Goal: Book appointment/travel/reservation

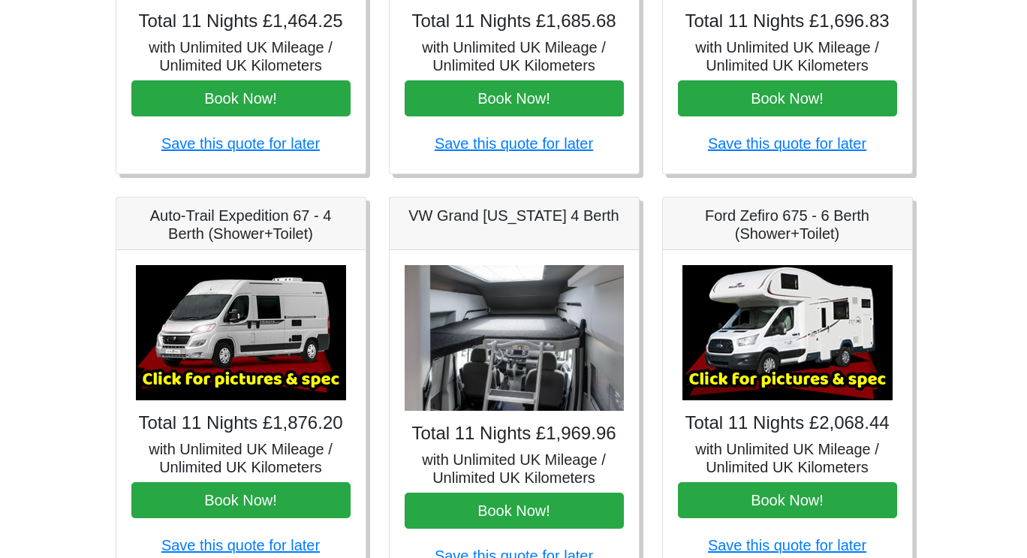
scroll to position [526, 0]
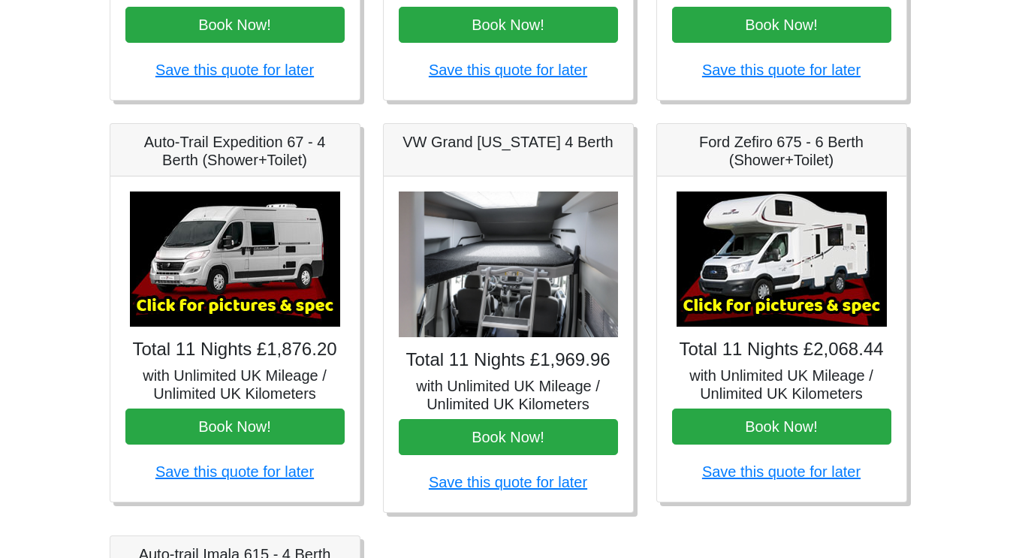
click at [236, 257] on img at bounding box center [235, 258] width 210 height 135
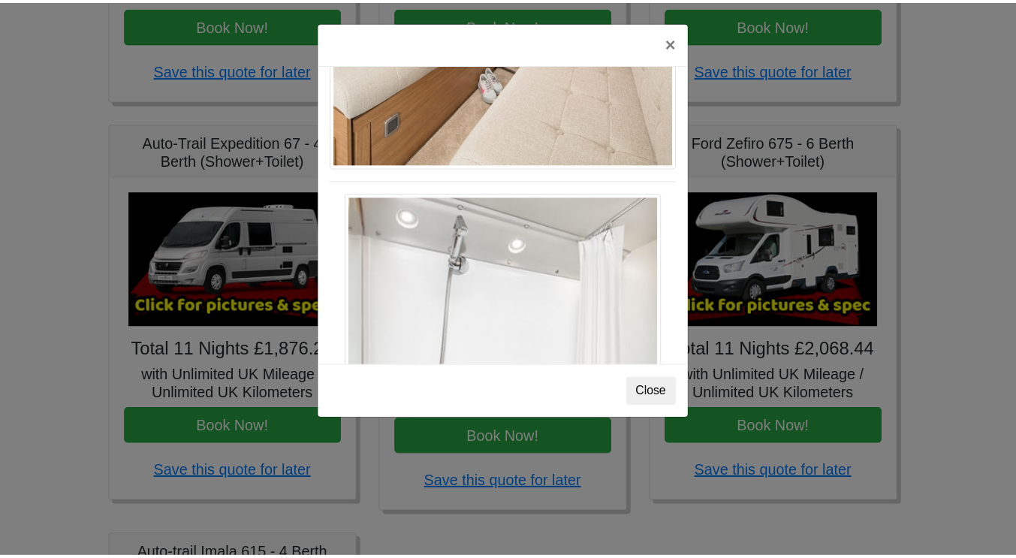
scroll to position [1732, 0]
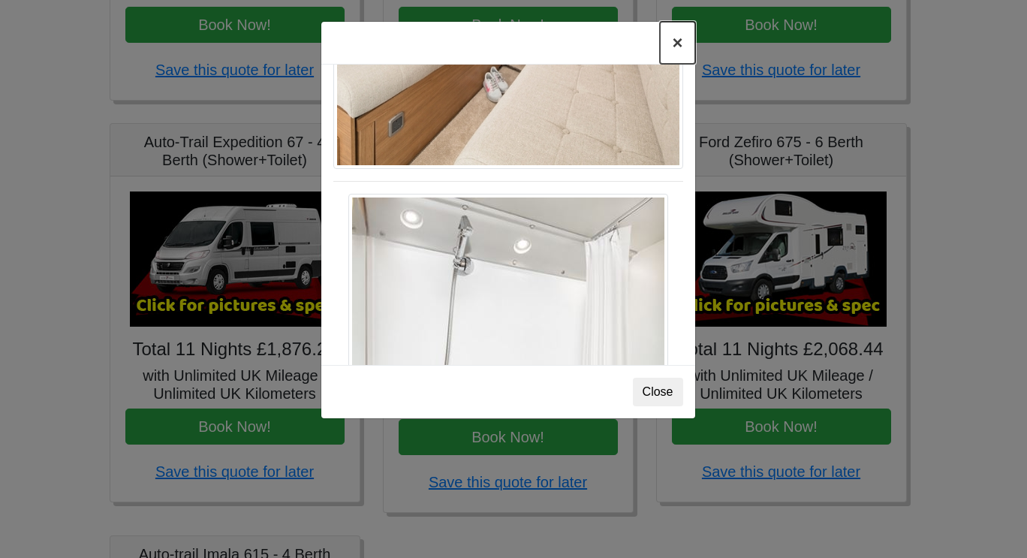
click at [677, 42] on button "×" at bounding box center [677, 43] width 35 height 42
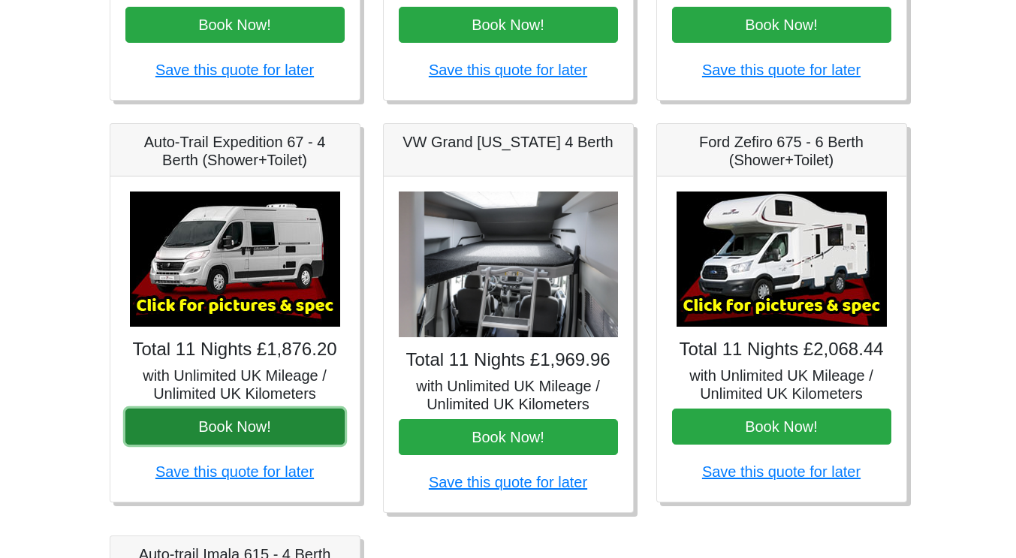
click at [243, 422] on button "Book Now!" at bounding box center [234, 426] width 219 height 36
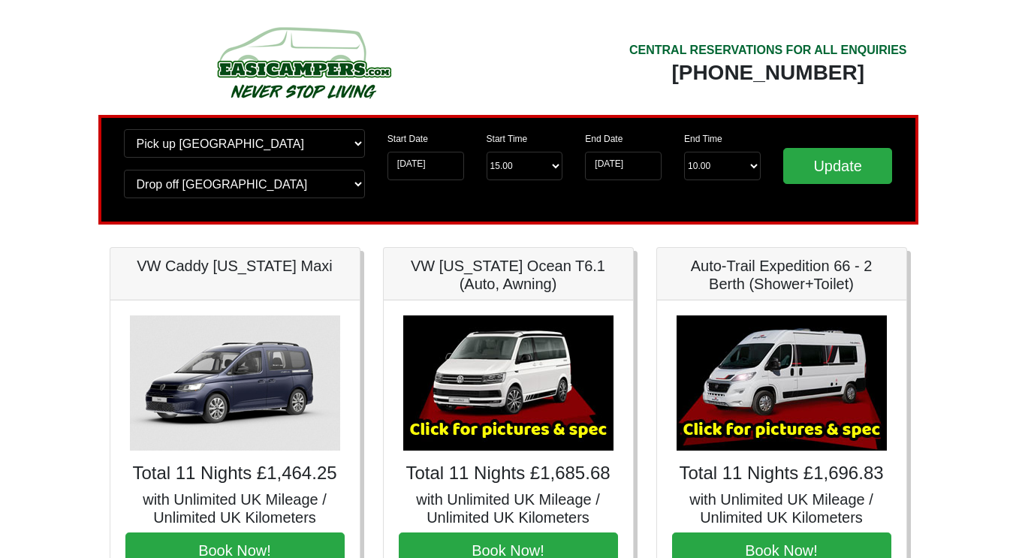
click at [746, 369] on img at bounding box center [781, 382] width 210 height 135
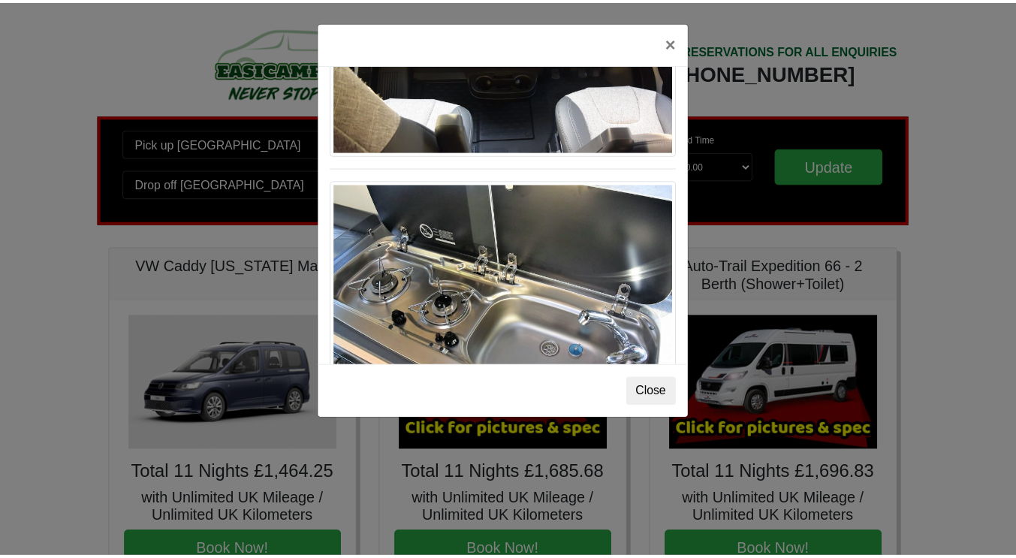
scroll to position [1562, 0]
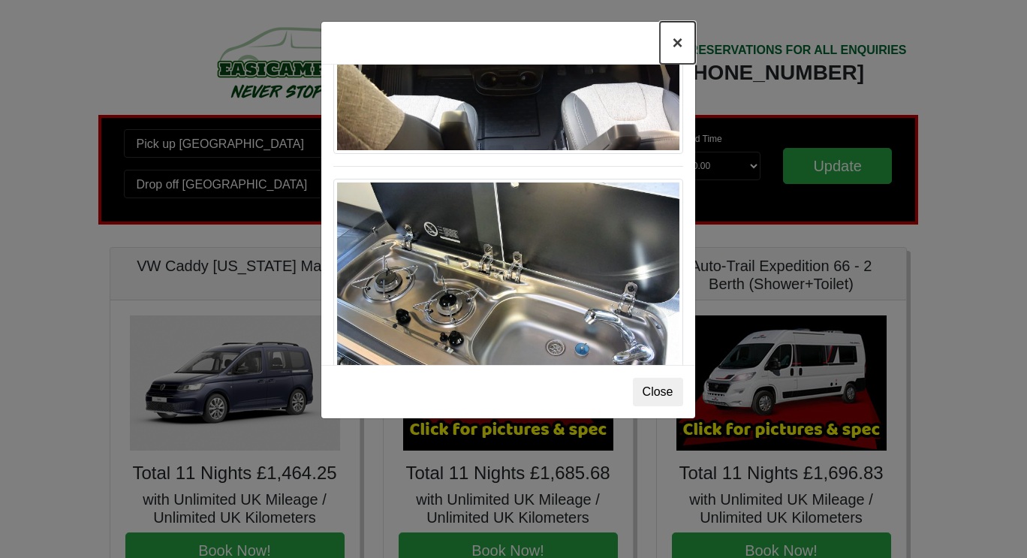
click at [675, 47] on button "×" at bounding box center [677, 43] width 35 height 42
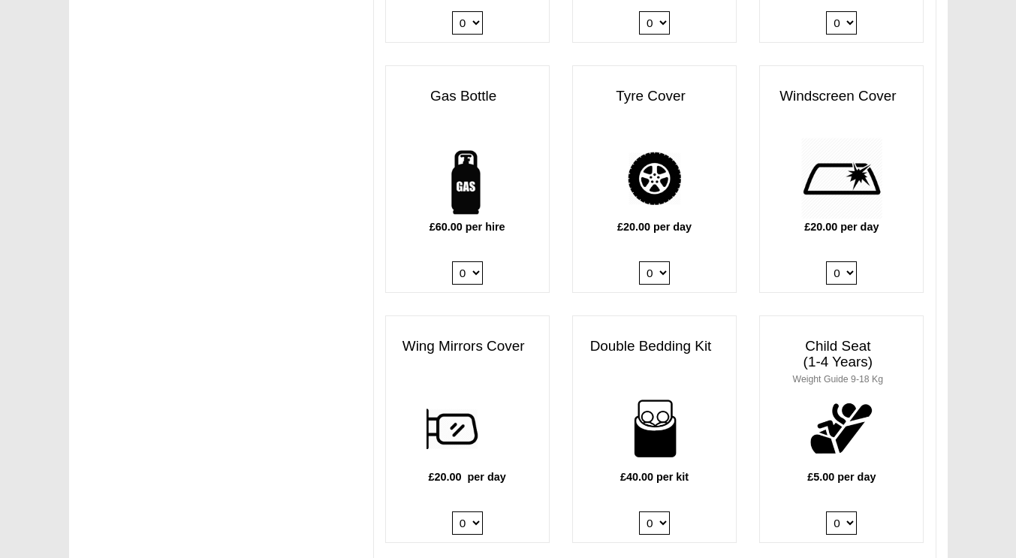
scroll to position [1051, 0]
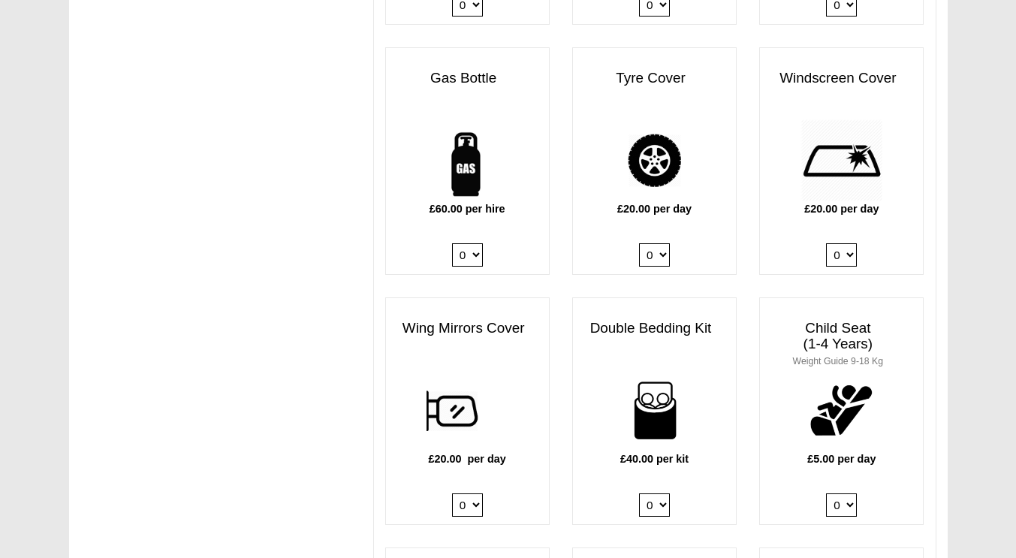
click at [664, 493] on select "0 1 2 3 4" at bounding box center [654, 504] width 31 height 23
select select "Double Bedding Kit x QTY 1 @ 40.00 GBP per kit."
click at [639, 493] on select "0 1 2 3 4" at bounding box center [654, 504] width 31 height 23
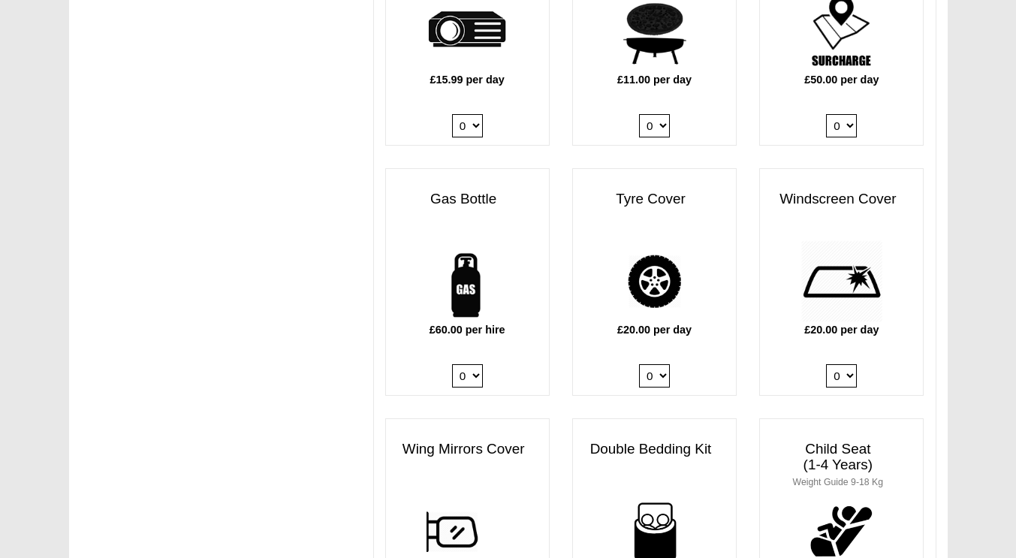
scroll to position [901, 0]
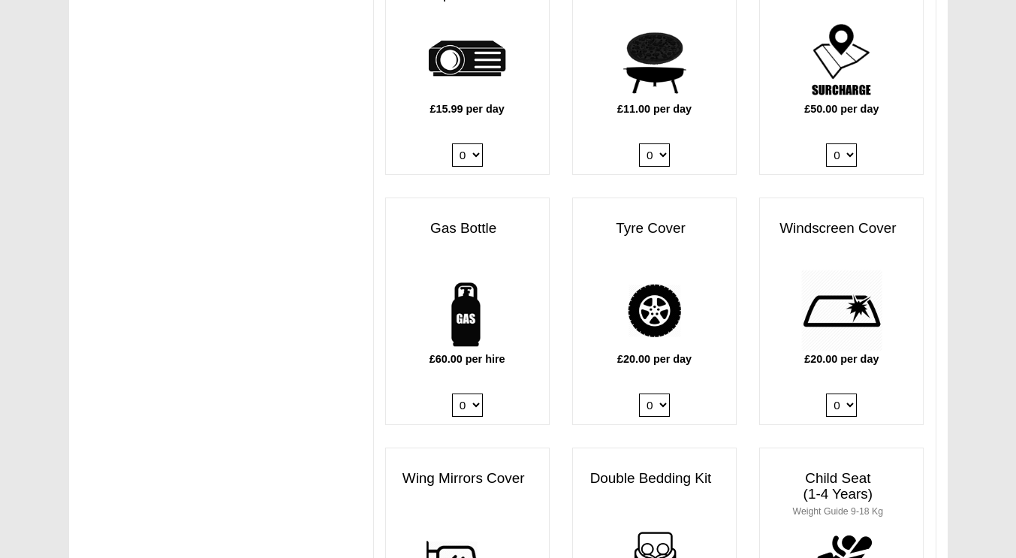
click at [475, 393] on select "0 1" at bounding box center [467, 404] width 31 height 23
select select "Gas Bottle x QTY 1 @ 60.00 GBP per hire."
click at [452, 393] on select "0 1" at bounding box center [467, 404] width 31 height 23
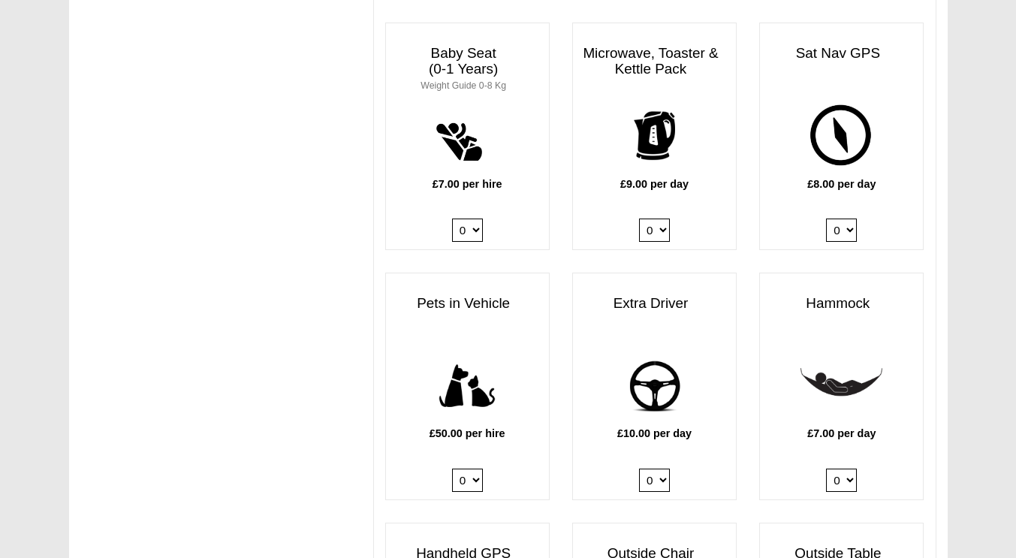
scroll to position [1577, 0]
click at [659, 218] on select "0 1" at bounding box center [654, 229] width 31 height 23
select select "Kitchen Pack x QTY 1 @ 9.00 GBP per day."
click at [639, 218] on select "0 1" at bounding box center [654, 229] width 31 height 23
click at [665, 218] on select "0 1" at bounding box center [654, 229] width 31 height 23
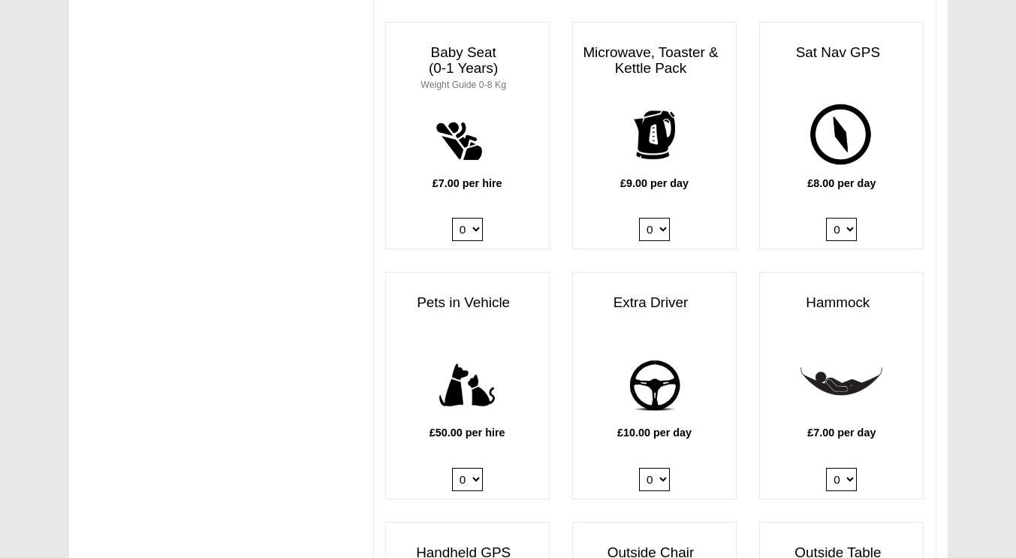
click at [665, 218] on select "0 1" at bounding box center [654, 229] width 31 height 23
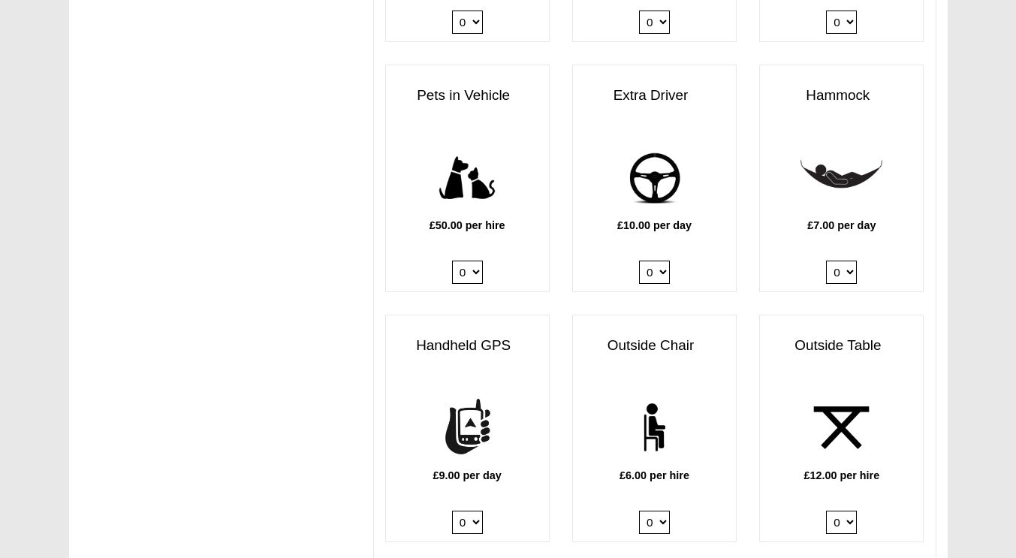
scroll to position [1802, 0]
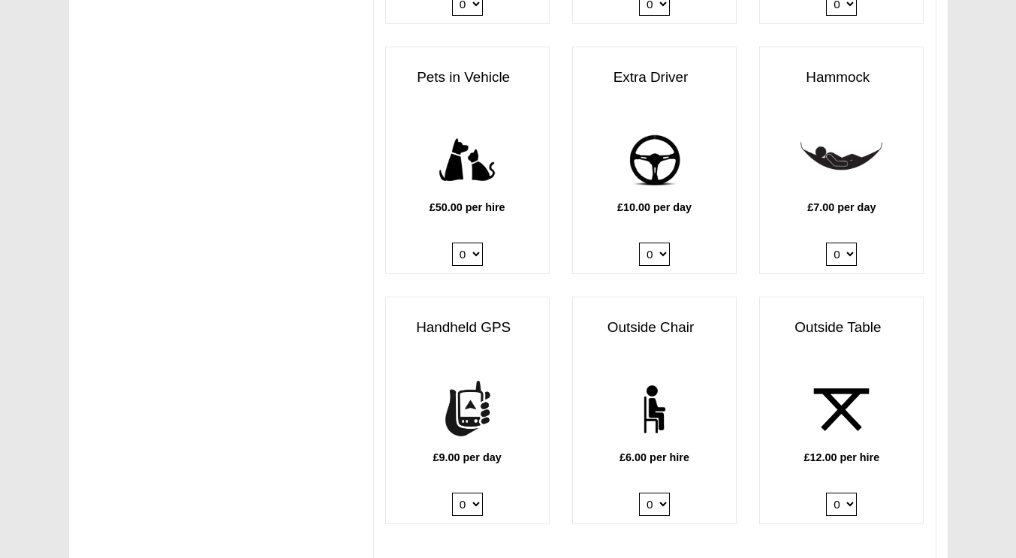
click at [646, 243] on select "0 1" at bounding box center [654, 254] width 31 height 23
select select "Extra Driver x QTY 1 @ 10.00 GBP per day."
click at [639, 243] on select "0 1" at bounding box center [654, 254] width 31 height 23
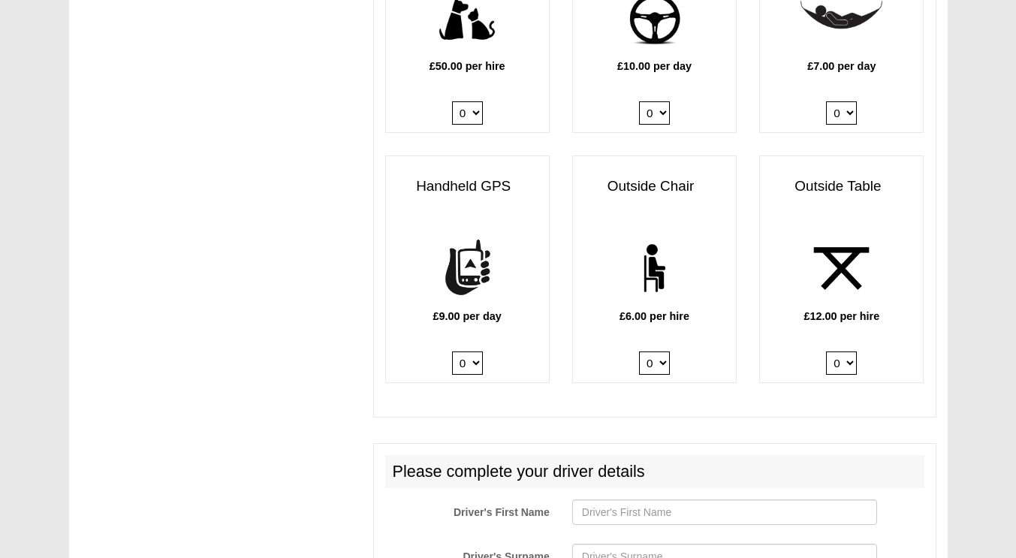
scroll to position [1952, 0]
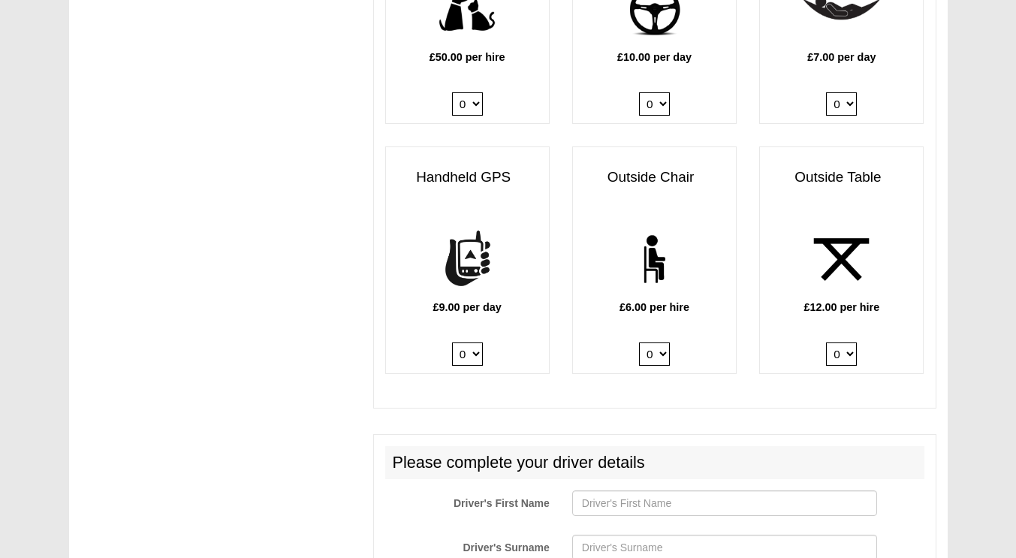
click at [656, 342] on select "0 1 2 3 4 5 6" at bounding box center [654, 353] width 31 height 23
select select "Outside Chair x QTY 2 @ 6.00 GBP per hire."
click at [639, 342] on select "0 1 2 3 4 5 6" at bounding box center [654, 353] width 31 height 23
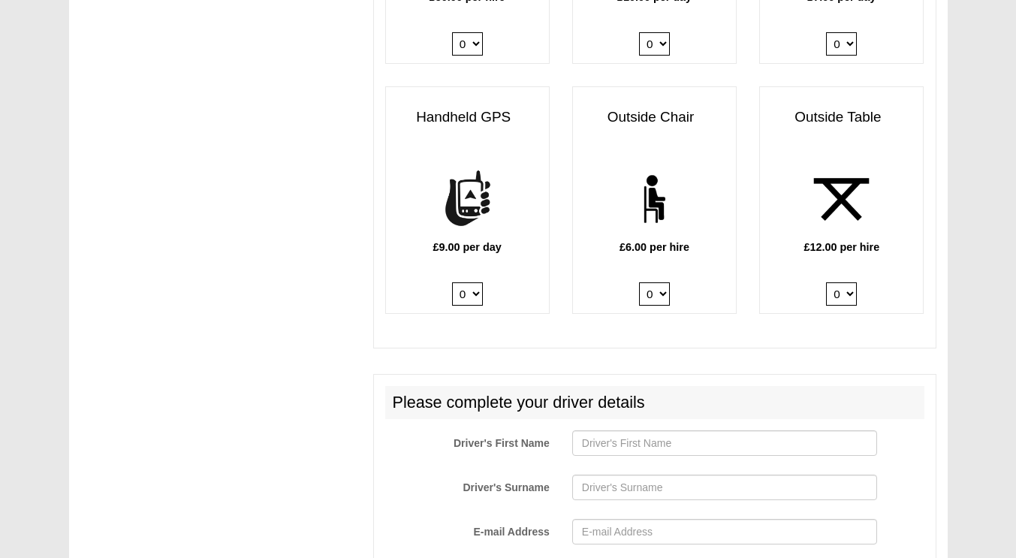
scroll to position [2102, 0]
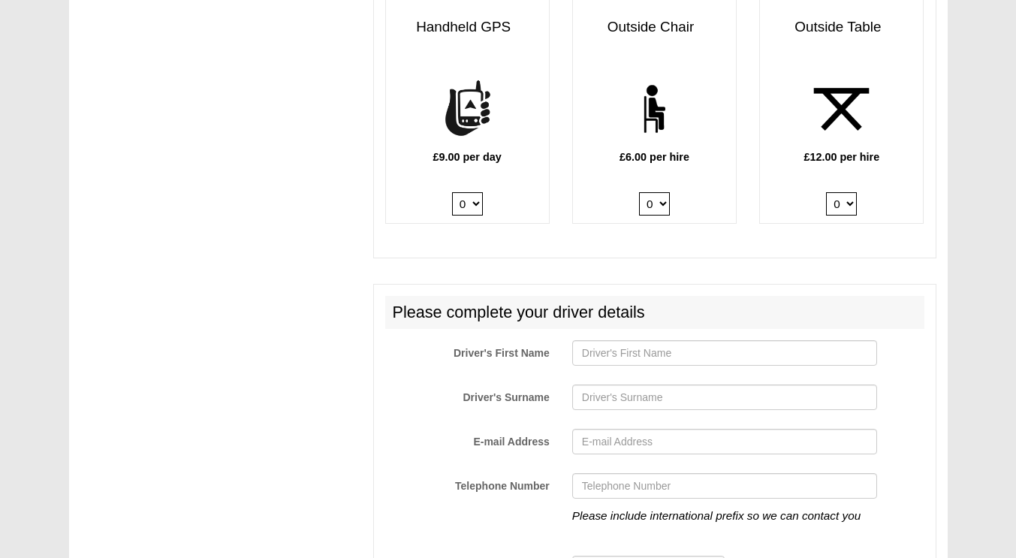
click at [842, 192] on select "0 1 2" at bounding box center [841, 203] width 31 height 23
select select "Outside Table x QTY 1 @ 12.00 GBP per hire."
click at [826, 192] on select "0 1 2" at bounding box center [841, 203] width 31 height 23
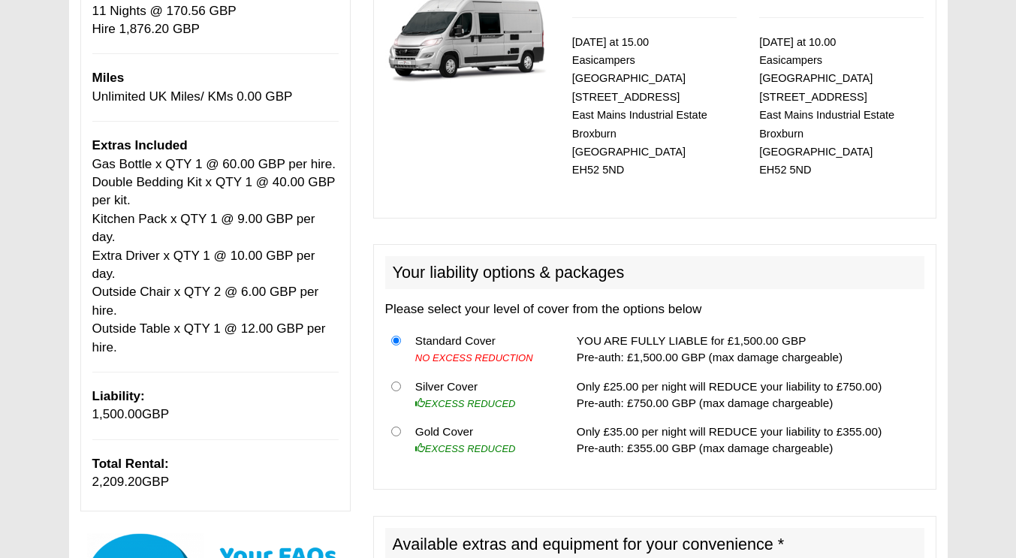
scroll to position [277, 0]
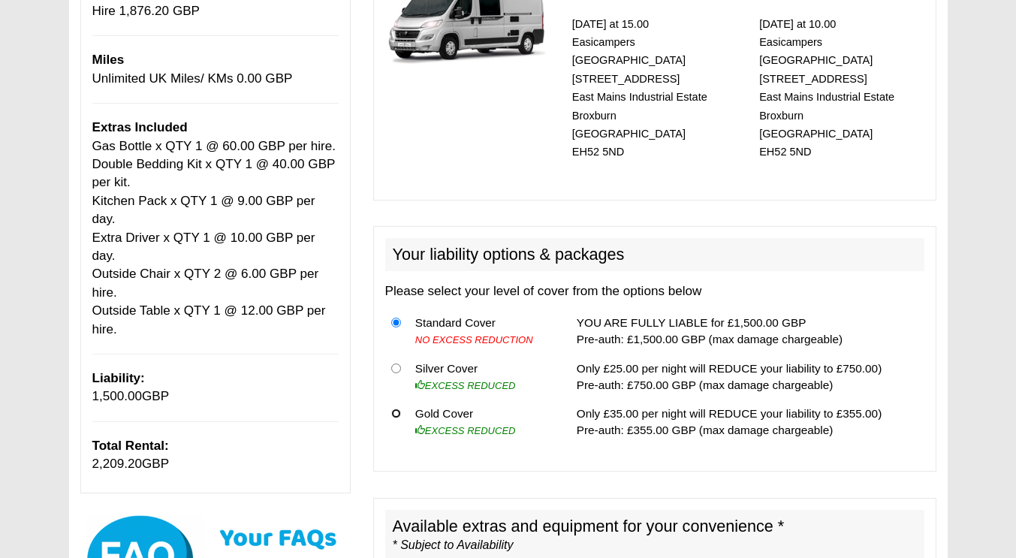
click at [397, 408] on input "radio" at bounding box center [396, 413] width 10 height 10
radio input "true"
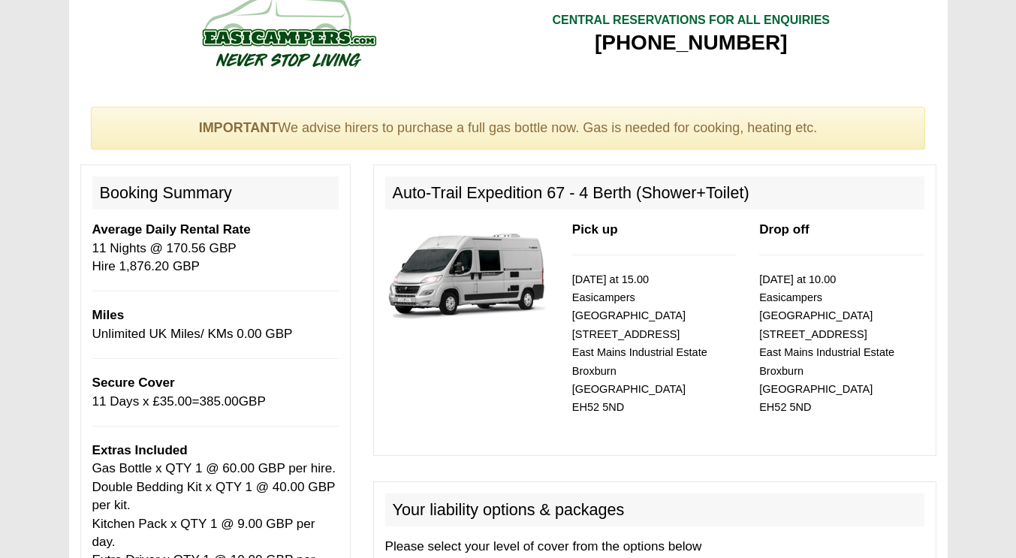
scroll to position [0, 0]
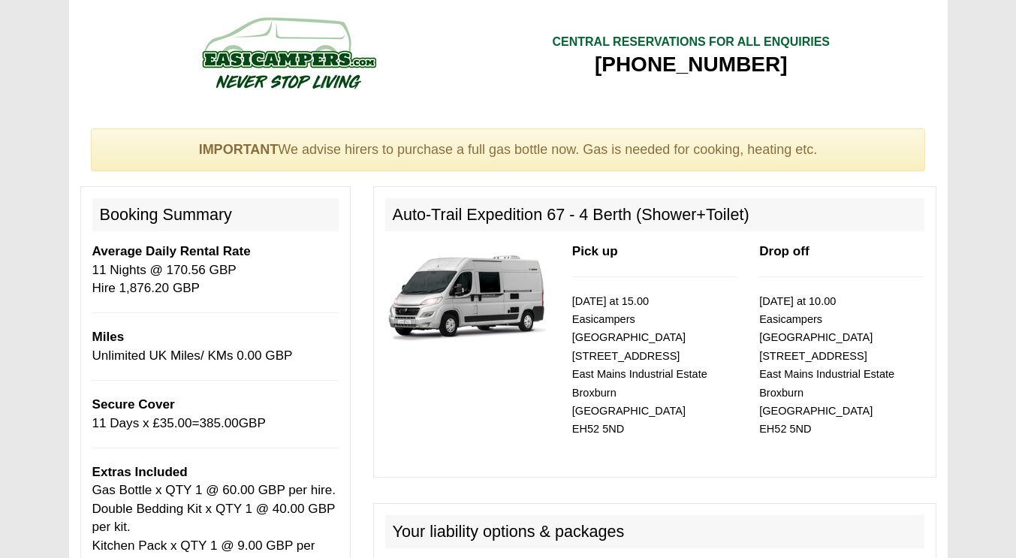
click at [273, 52] on img at bounding box center [288, 52] width 285 height 83
